Goal: Task Accomplishment & Management: Manage account settings

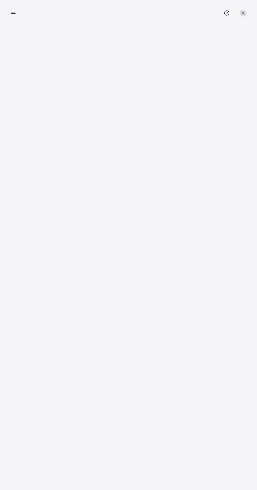
click at [13, 15] on line at bounding box center [13, 15] width 4 height 0
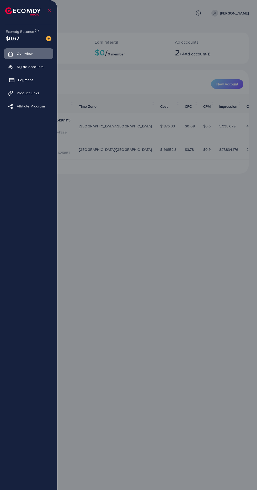
click at [42, 84] on link "Payment" at bounding box center [28, 80] width 49 height 11
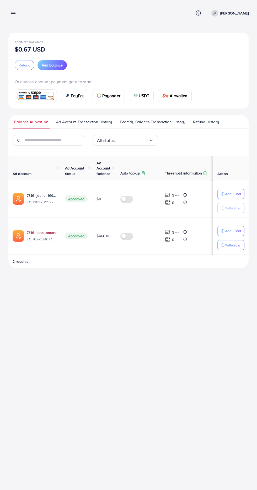
click at [47, 233] on link "7316_boostnmore" at bounding box center [42, 232] width 30 height 5
